Goal: Contribute content

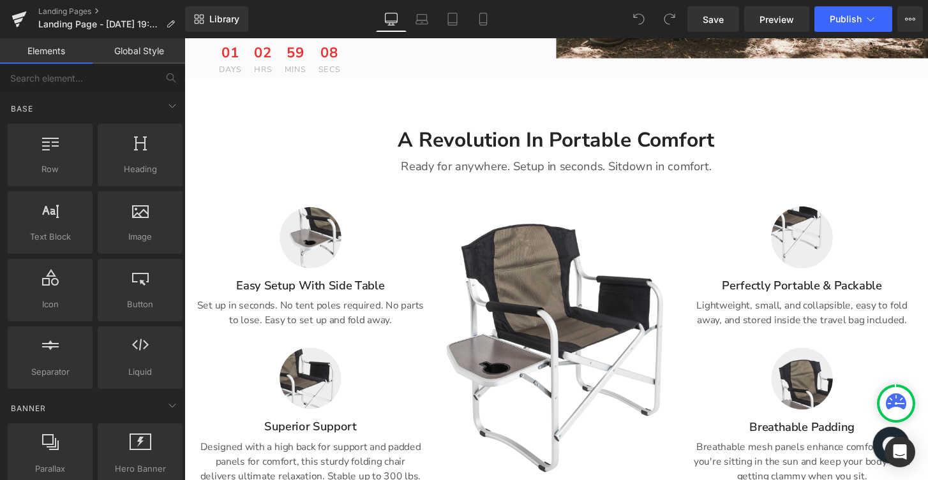
scroll to position [421, 0]
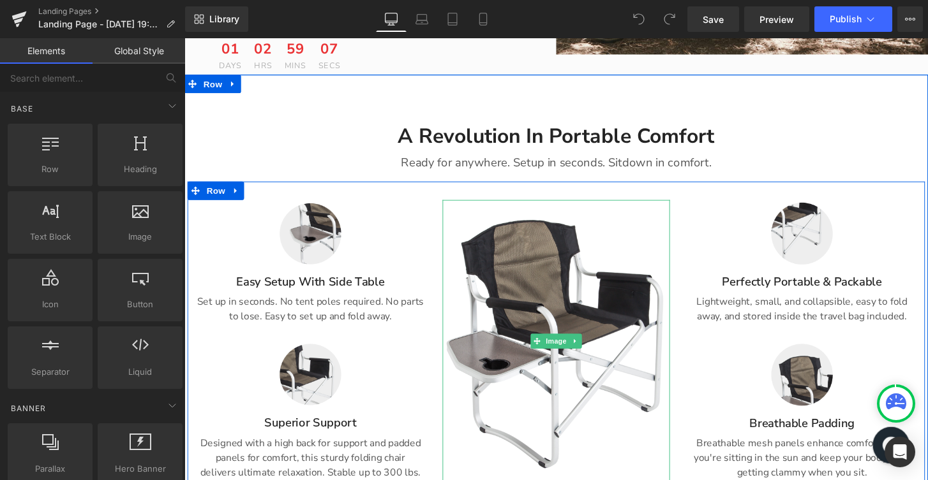
click at [600, 346] on img at bounding box center [570, 353] width 236 height 294
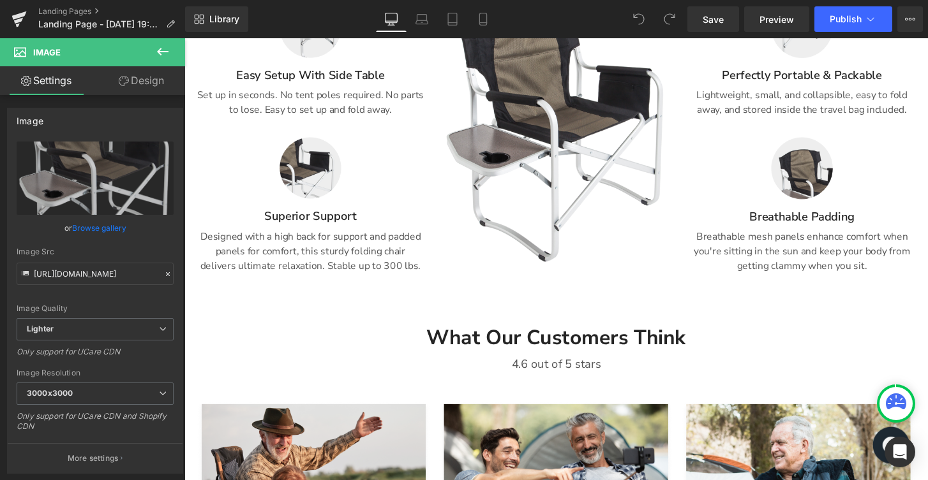
scroll to position [493, 0]
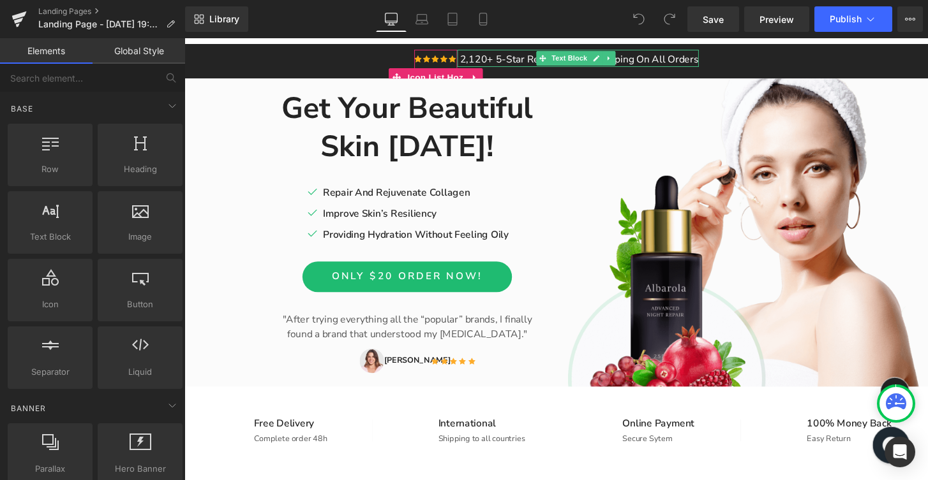
scroll to position [85, 0]
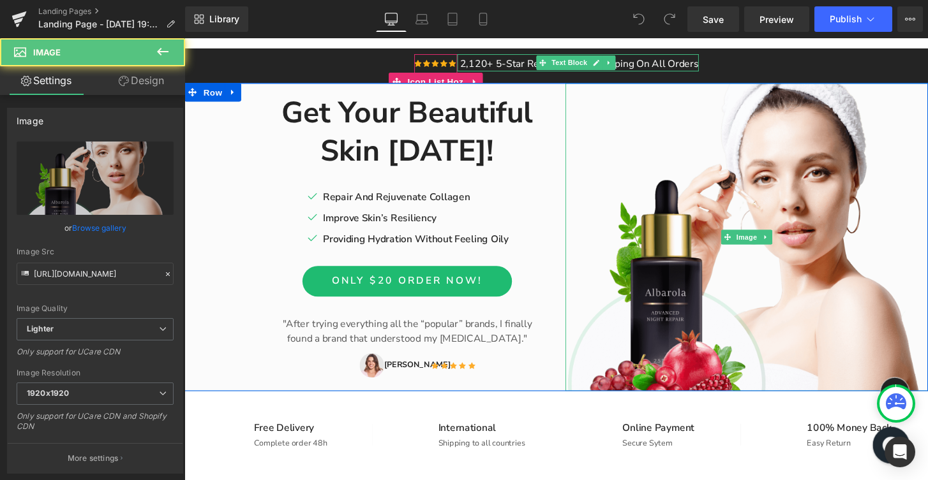
click at [732, 311] on img at bounding box center [768, 245] width 376 height 320
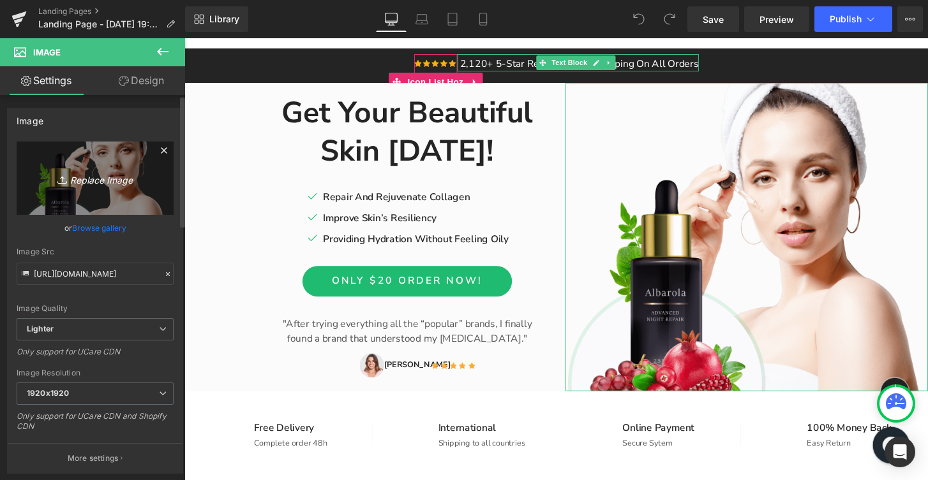
click at [99, 182] on icon "Replace Image" at bounding box center [95, 178] width 102 height 16
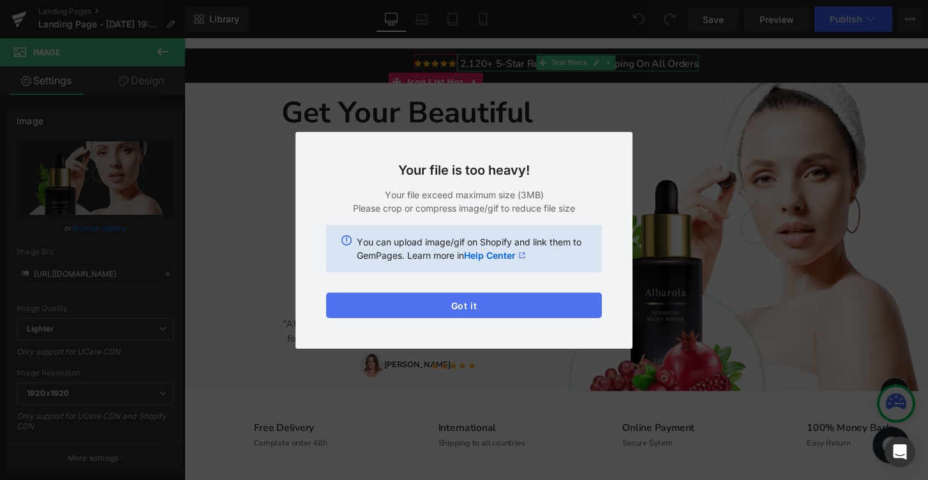
click at [442, 316] on button "Got it" at bounding box center [464, 306] width 276 height 26
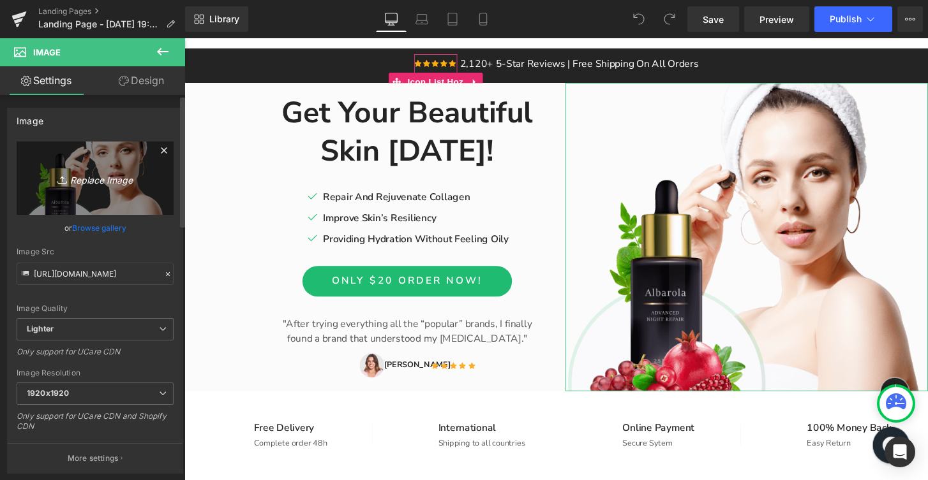
click at [96, 180] on icon "Replace Image" at bounding box center [95, 178] width 102 height 16
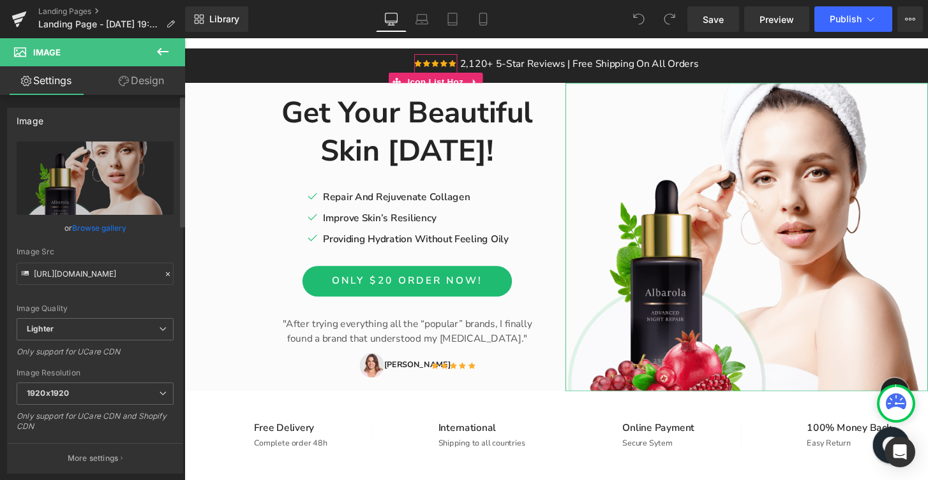
click at [114, 232] on link "Browse gallery" at bounding box center [99, 228] width 54 height 22
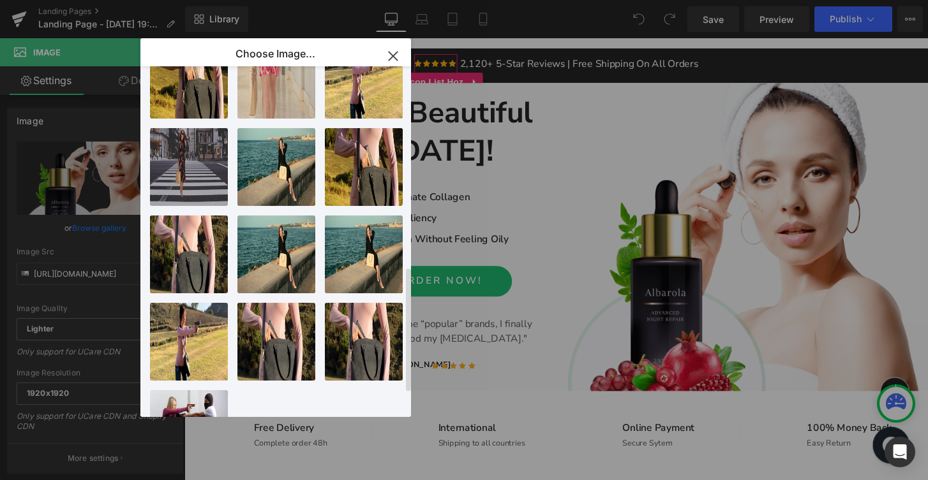
scroll to position [630, 0]
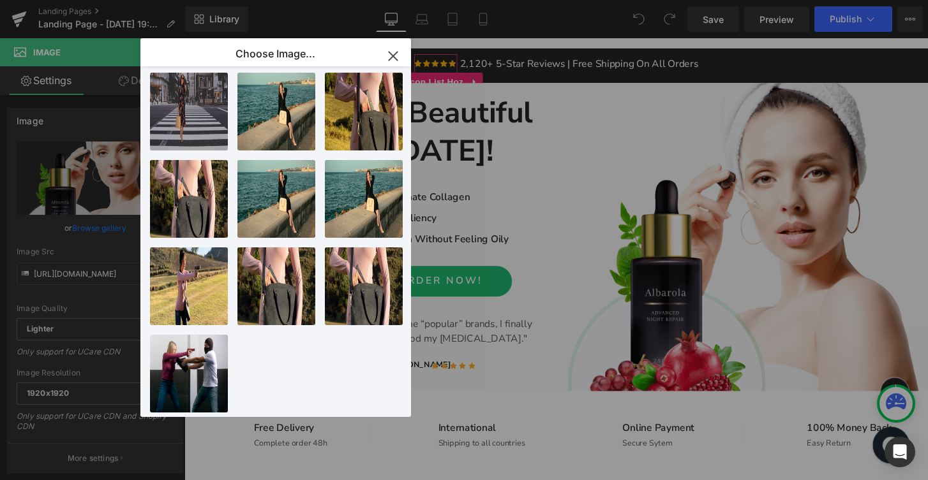
click at [387, 57] on icon "button" at bounding box center [393, 56] width 20 height 20
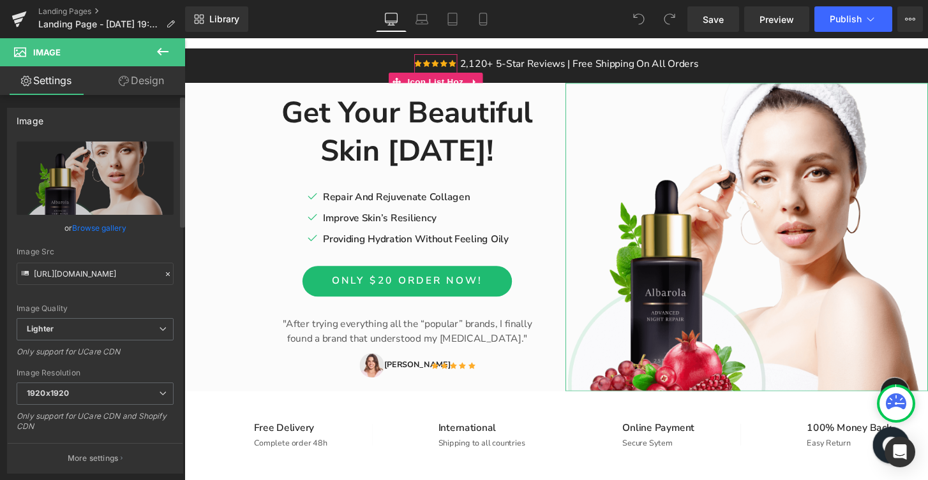
click at [166, 272] on icon at bounding box center [168, 274] width 4 height 4
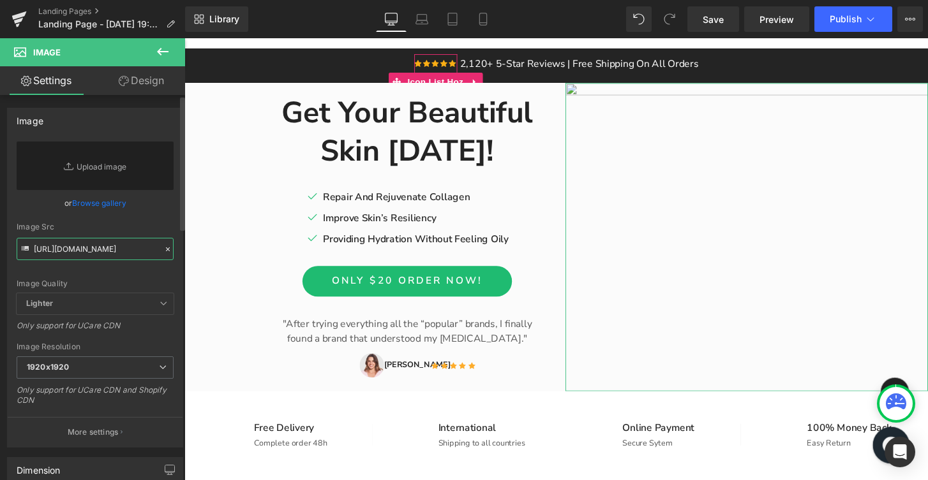
click at [114, 254] on input "[URL][DOMAIN_NAME]" at bounding box center [95, 249] width 157 height 22
paste input "[URL][DOMAIN_NAME]"
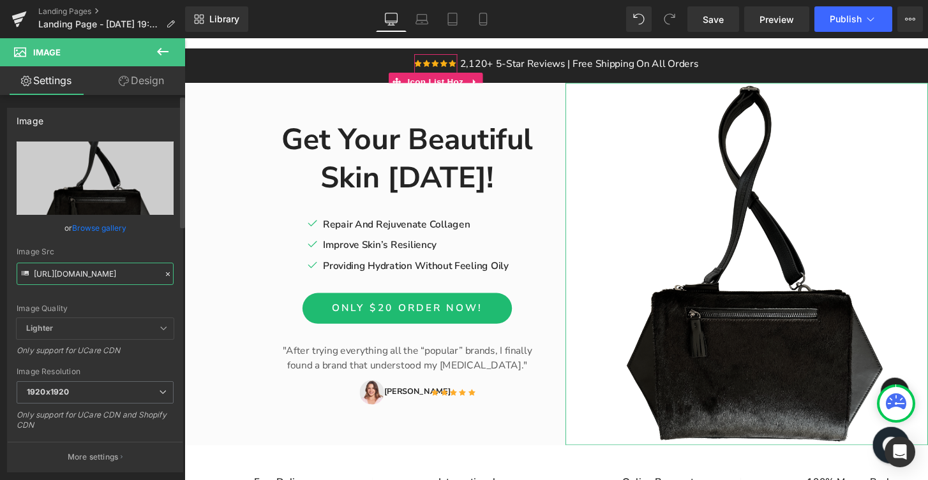
type input "[URL][DOMAIN_NAME]"
click at [146, 246] on div "Image Quality Lighter Lightest Lighter Lighter Lightest Only support for UCare …" at bounding box center [95, 230] width 157 height 177
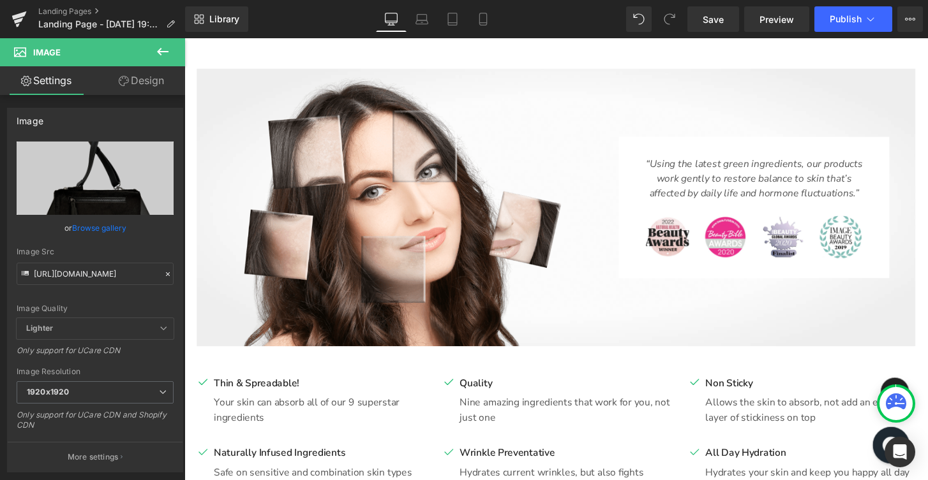
scroll to position [678, 0]
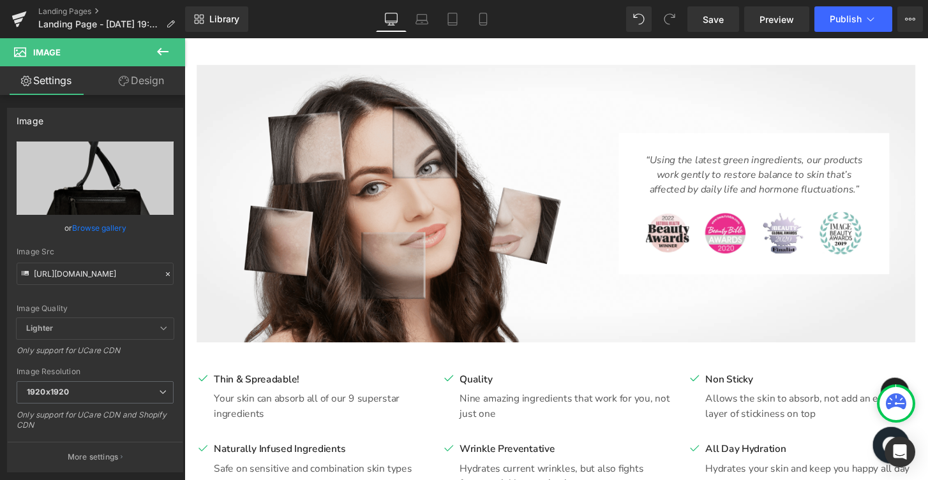
click at [435, 202] on img at bounding box center [405, 210] width 417 height 288
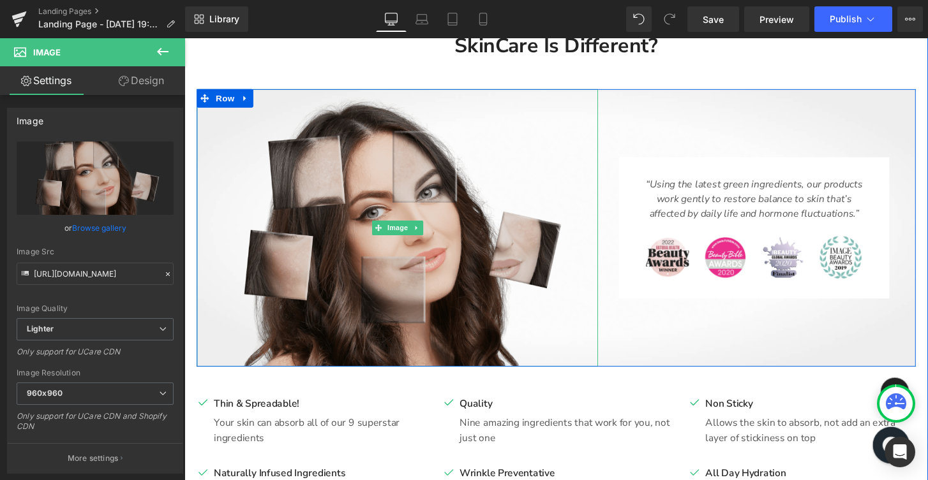
scroll to position [650, 0]
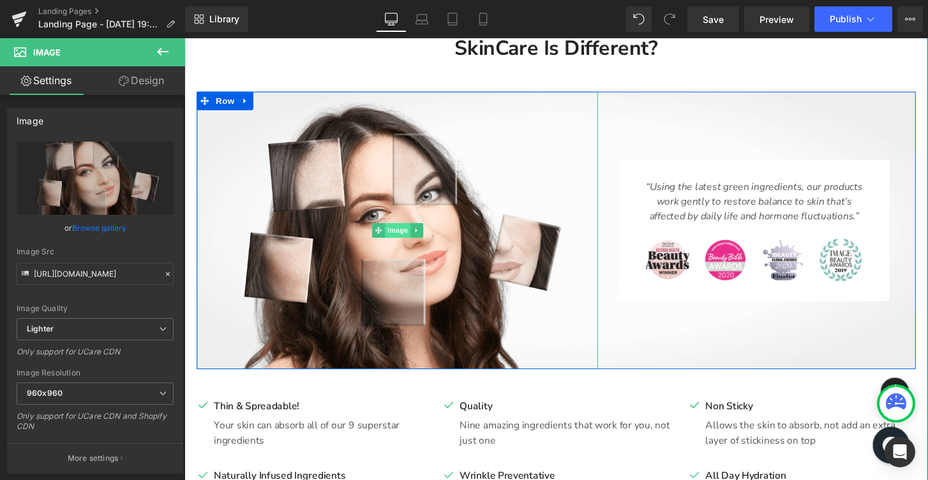
click at [394, 234] on span "Image" at bounding box center [405, 237] width 27 height 15
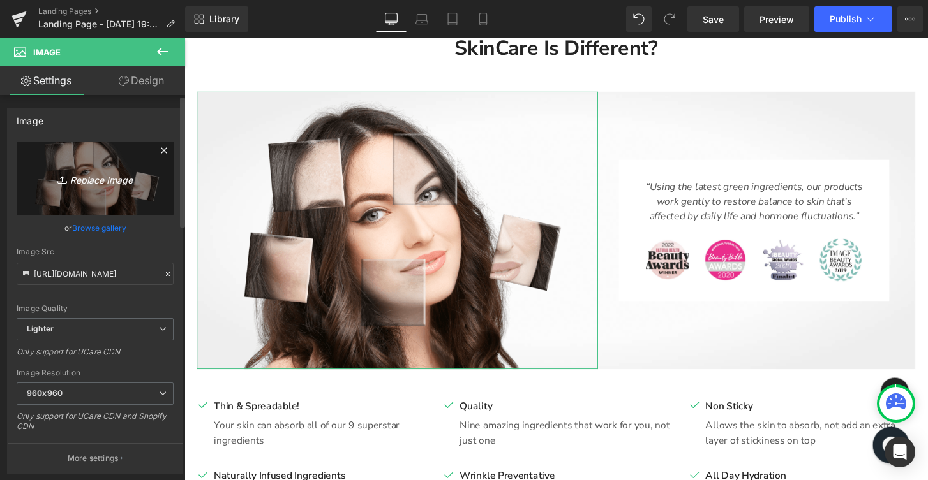
click at [85, 182] on icon "Replace Image" at bounding box center [95, 178] width 102 height 16
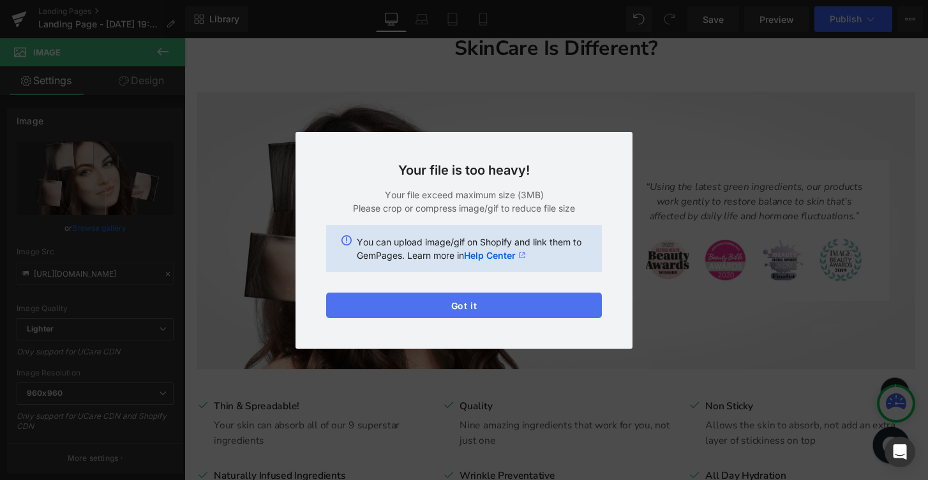
click at [434, 311] on button "Got it" at bounding box center [464, 306] width 276 height 26
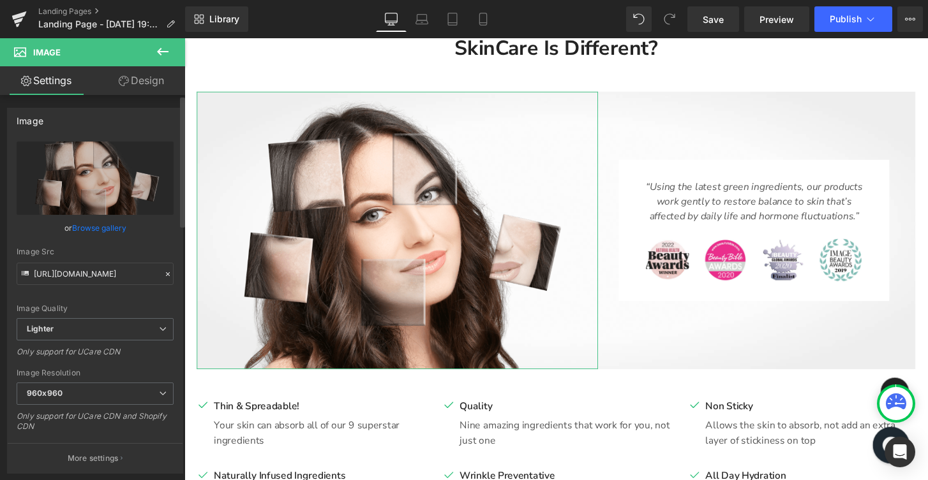
click at [163, 272] on icon at bounding box center [167, 274] width 9 height 9
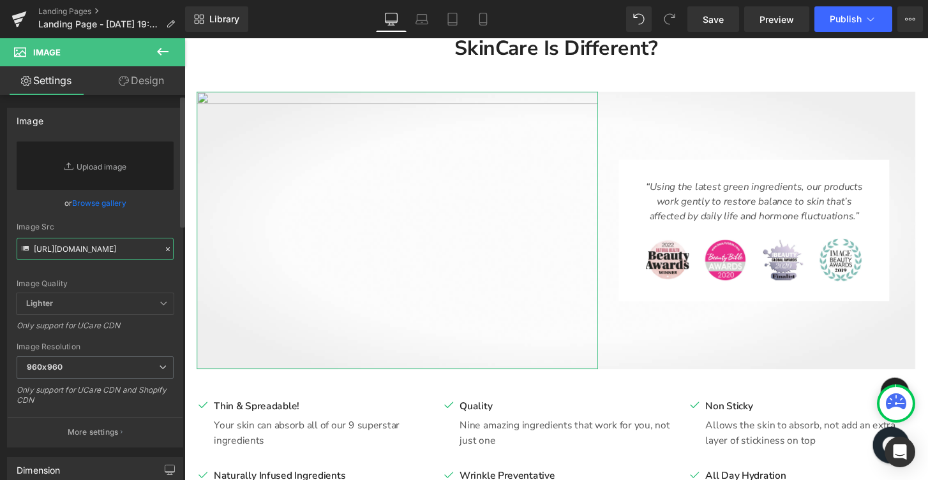
click at [81, 251] on input "[URL][DOMAIN_NAME]" at bounding box center [95, 249] width 157 height 22
paste input "[URL][DOMAIN_NAME]"
type input "[URL][DOMAIN_NAME]"
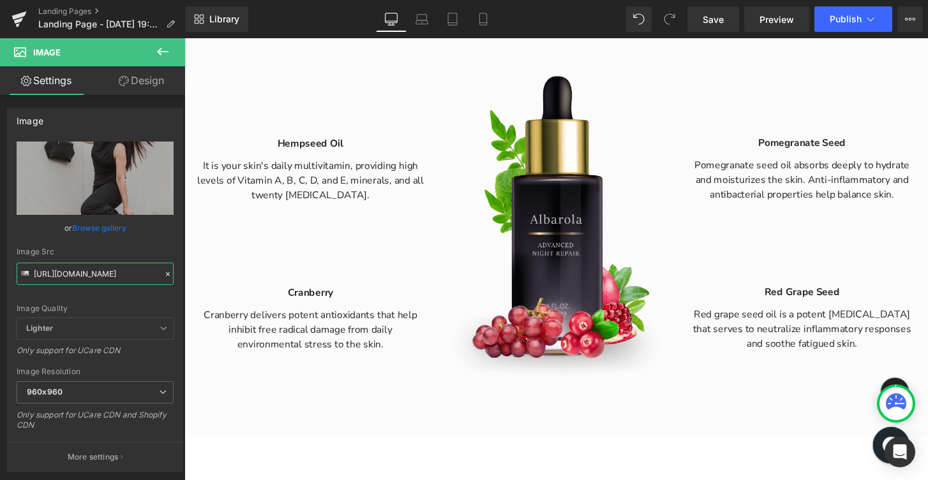
scroll to position [1441, 0]
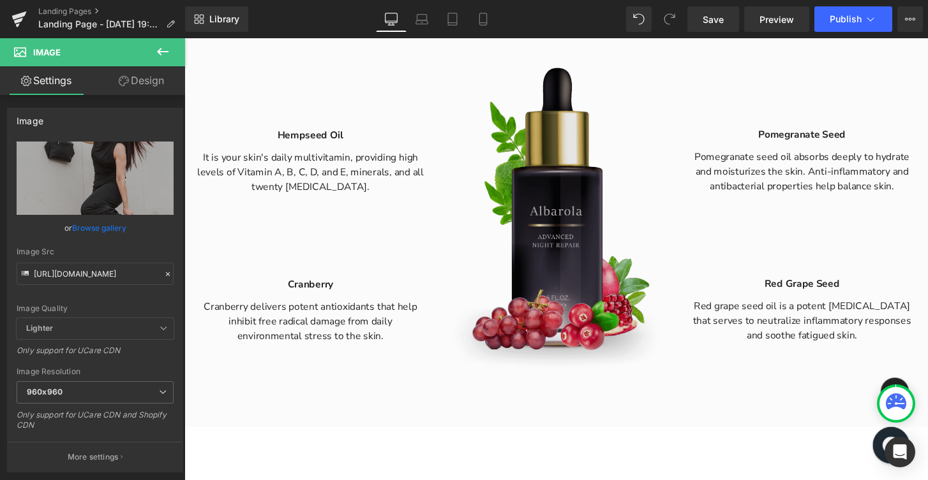
click at [534, 187] on img at bounding box center [570, 216] width 236 height 352
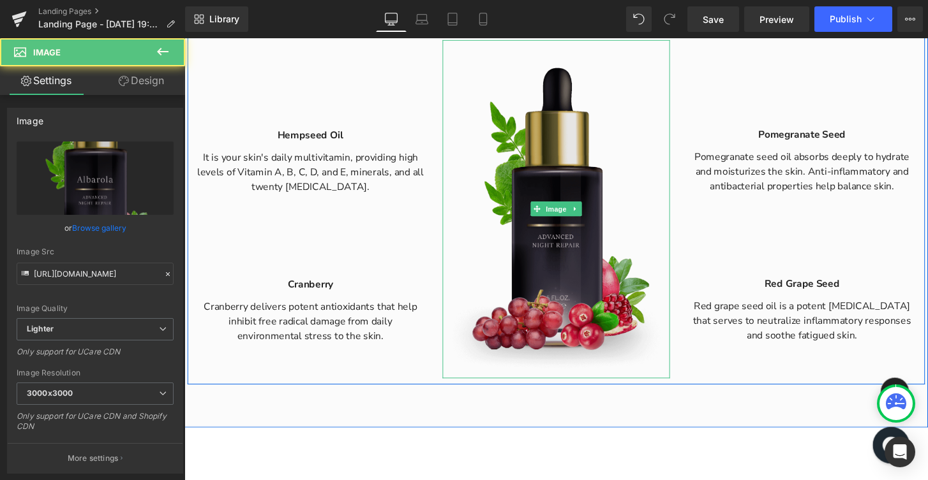
click at [477, 174] on img at bounding box center [570, 216] width 236 height 352
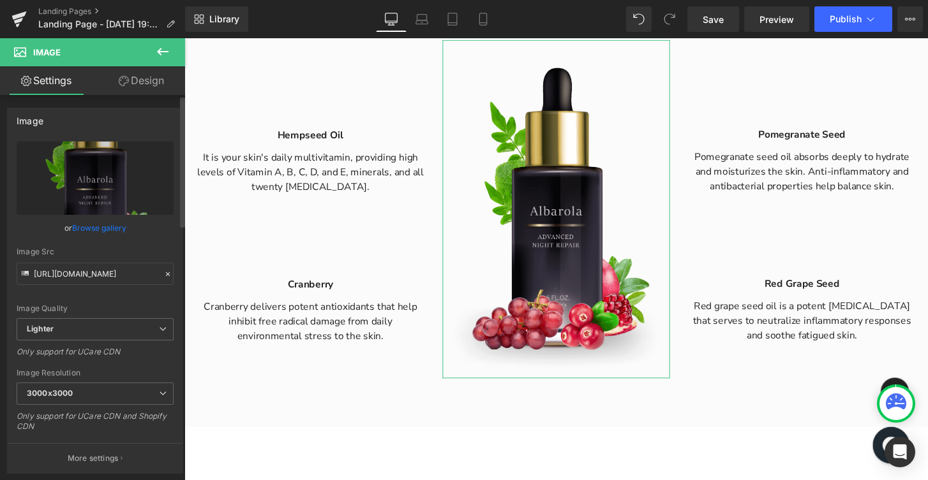
click at [164, 271] on icon at bounding box center [167, 274] width 9 height 9
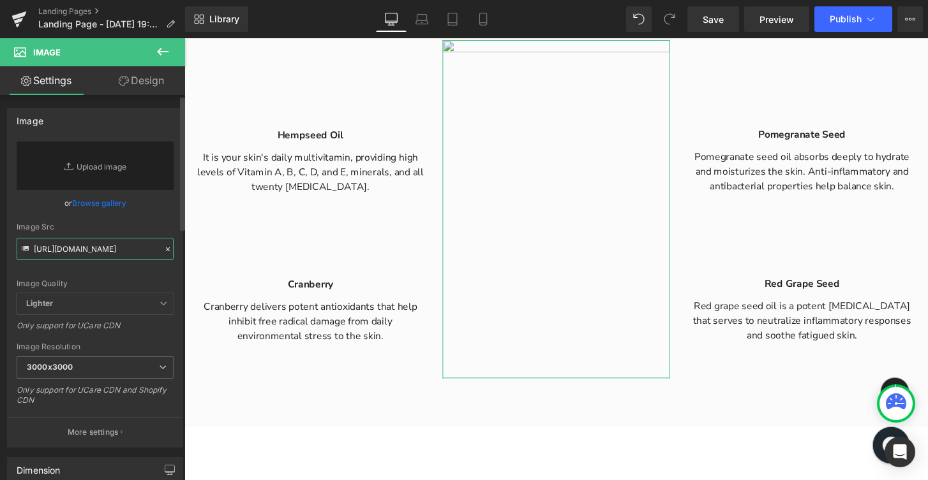
click at [68, 251] on input "[URL][DOMAIN_NAME]" at bounding box center [95, 249] width 157 height 22
paste input "[URL][DOMAIN_NAME]"
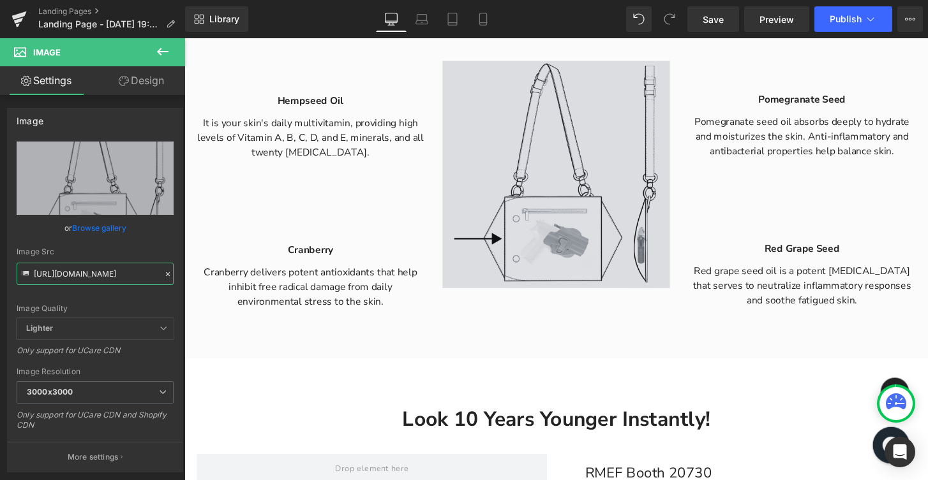
type input "[URL][DOMAIN_NAME]"
click at [166, 273] on icon at bounding box center [168, 274] width 4 height 4
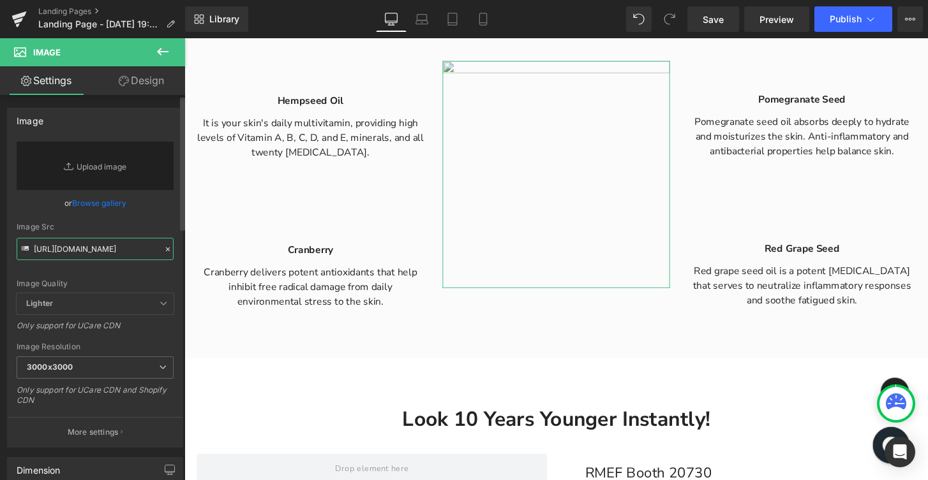
click at [83, 251] on input "[URL][DOMAIN_NAME]" at bounding box center [95, 249] width 157 height 22
paste input "[URL][DOMAIN_NAME]"
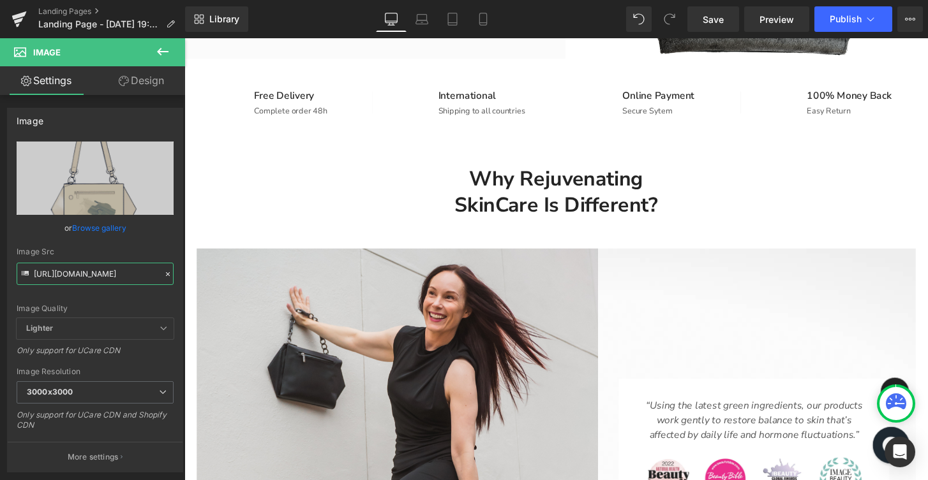
scroll to position [478, 0]
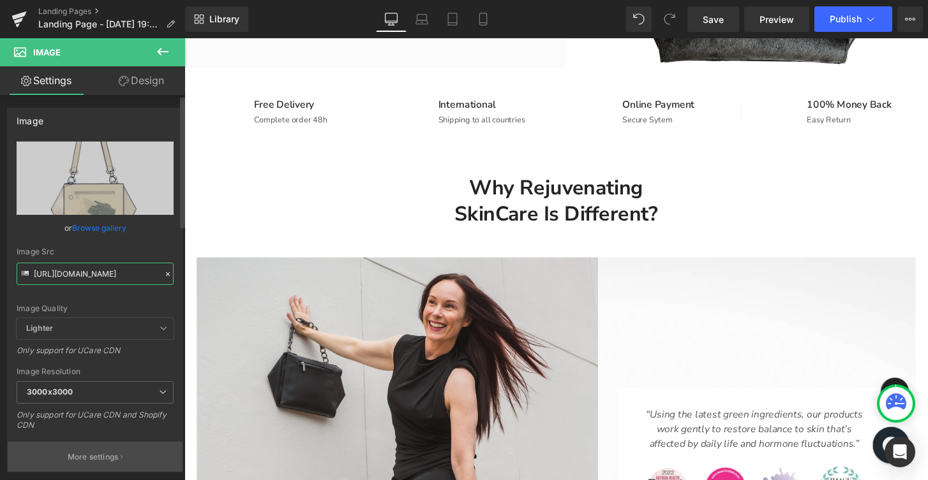
type input "[URL][DOMAIN_NAME]"
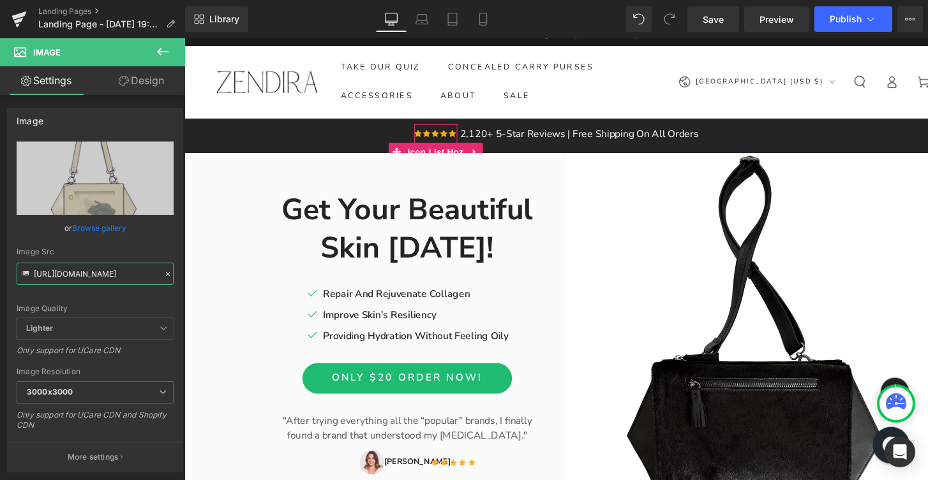
scroll to position [0, 0]
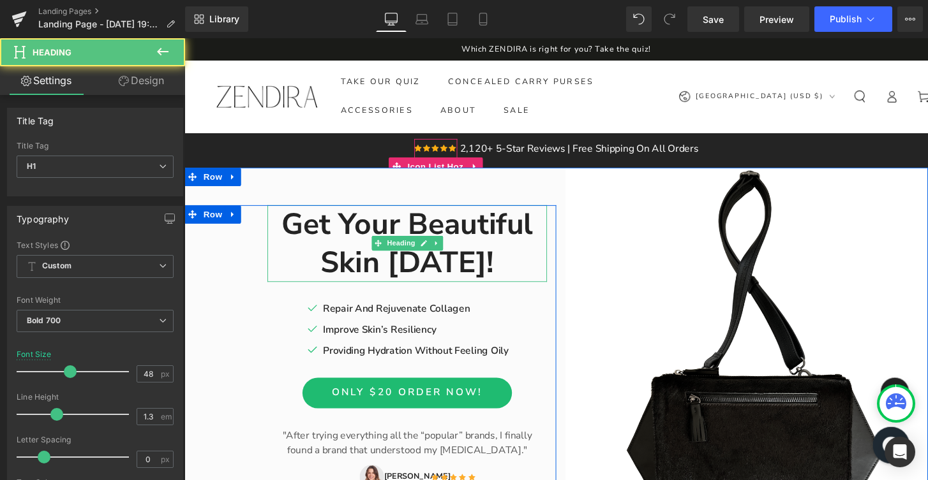
click at [360, 231] on h1 "Get Your Beautiful" at bounding box center [416, 232] width 290 height 40
click at [362, 258] on h1 "Skin [DATE]!" at bounding box center [416, 271] width 290 height 40
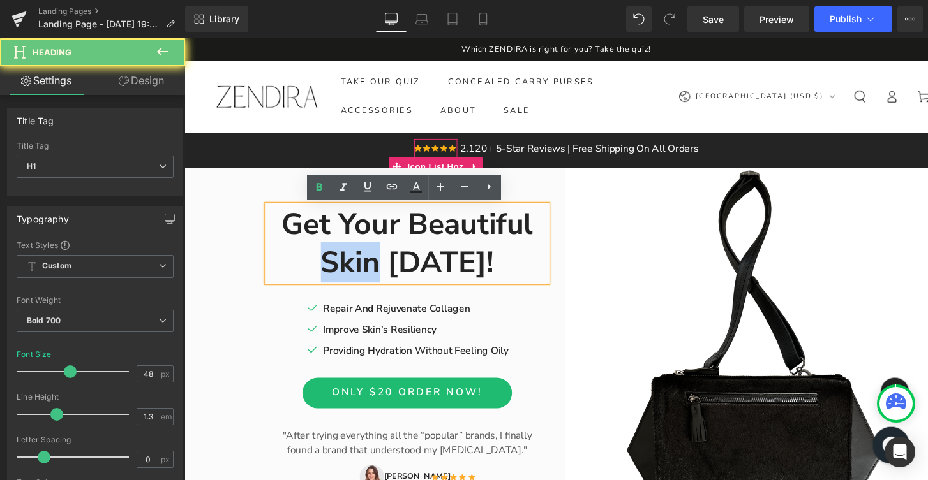
click at [362, 258] on h1 "Skin [DATE]!" at bounding box center [416, 271] width 290 height 40
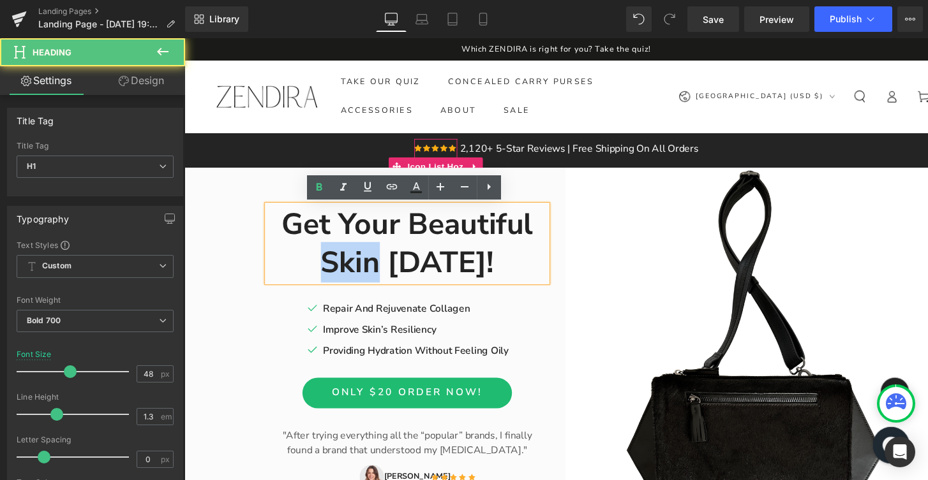
click at [362, 258] on h1 "Skin [DATE]!" at bounding box center [416, 271] width 290 height 40
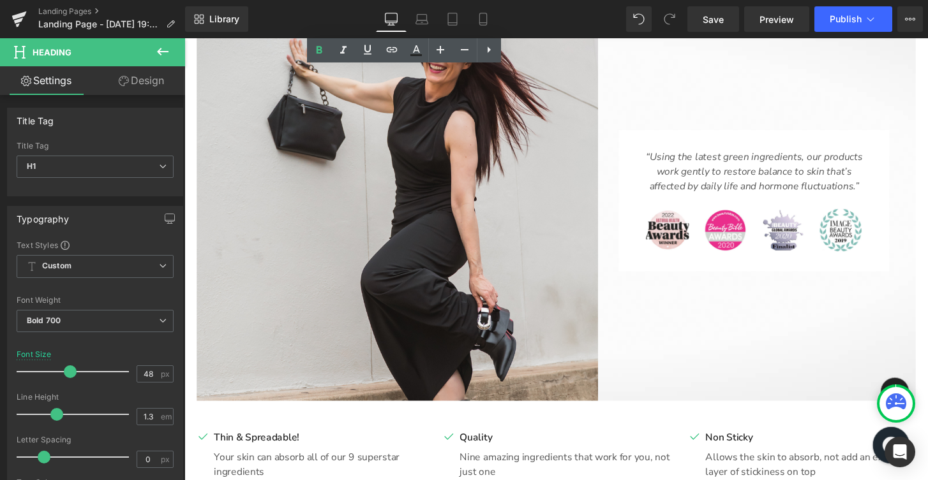
scroll to position [769, 0]
